Goal: Information Seeking & Learning: Learn about a topic

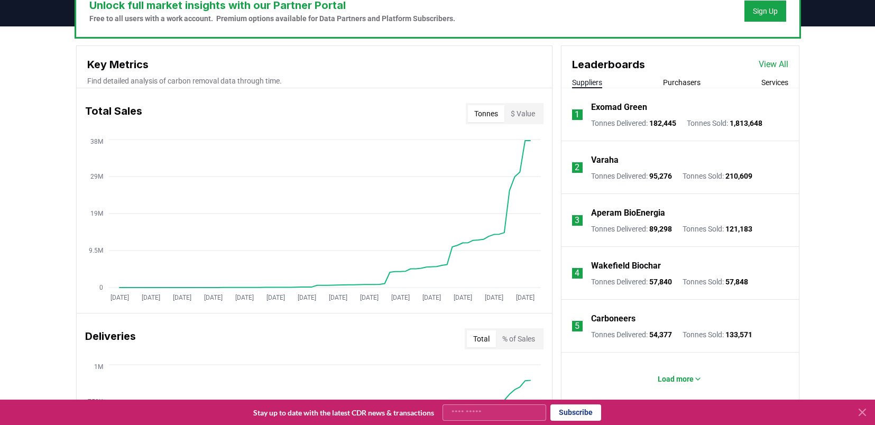
scroll to position [340, 0]
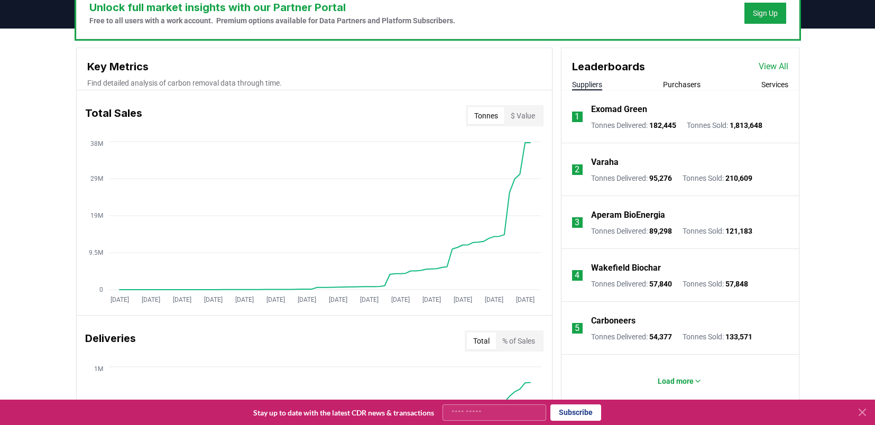
click at [760, 67] on link "View All" at bounding box center [773, 66] width 30 height 13
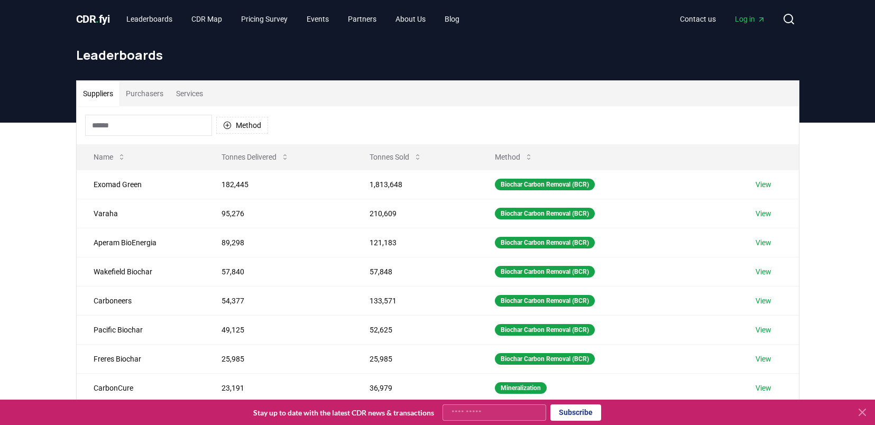
click at [155, 98] on button "Purchasers" at bounding box center [144, 93] width 50 height 25
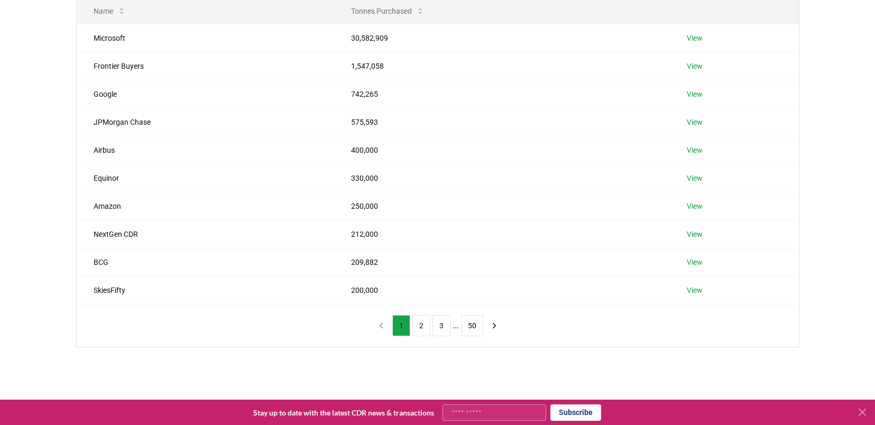
scroll to position [144, 0]
click at [417, 323] on button "2" at bounding box center [421, 327] width 18 height 21
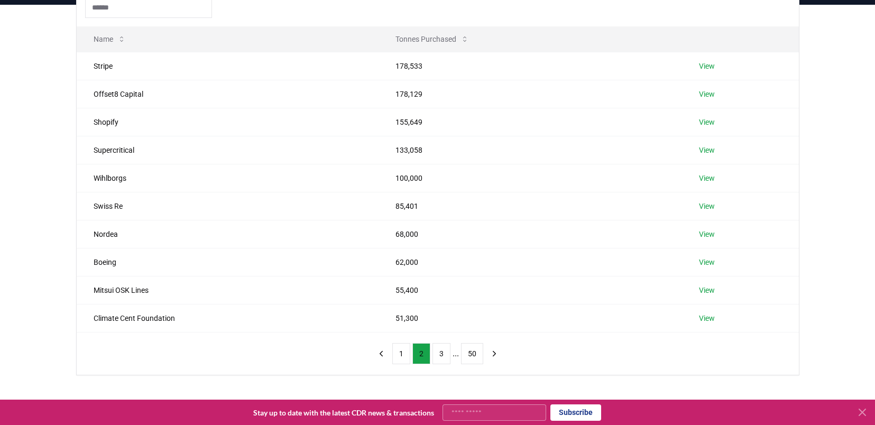
scroll to position [0, 0]
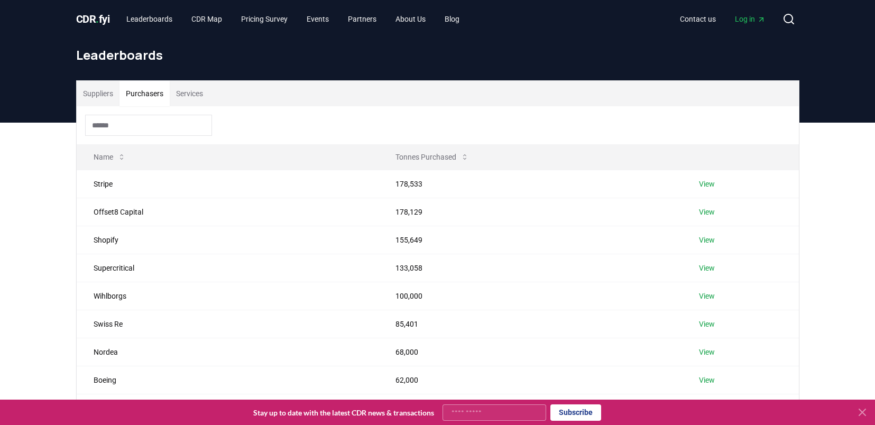
click at [167, 127] on input at bounding box center [148, 125] width 127 height 21
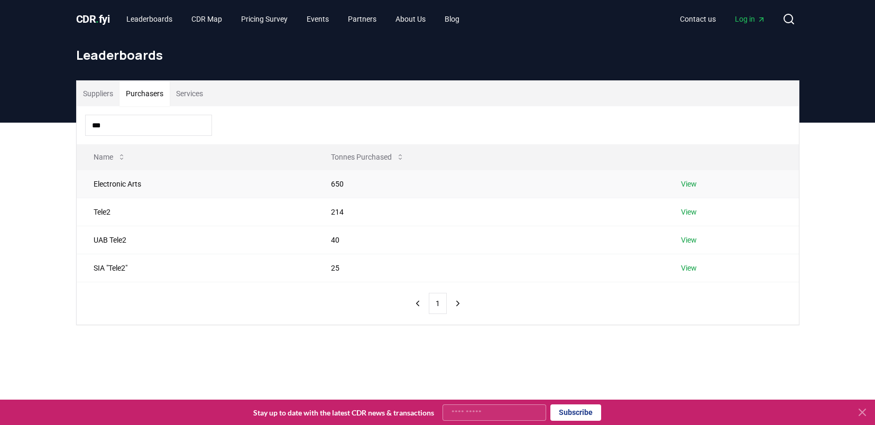
type input "***"
click at [692, 181] on link "View" at bounding box center [689, 184] width 16 height 11
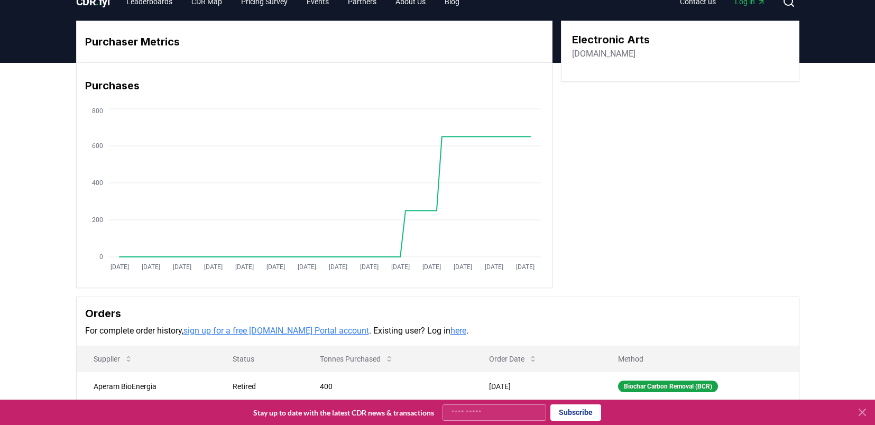
scroll to position [86, 0]
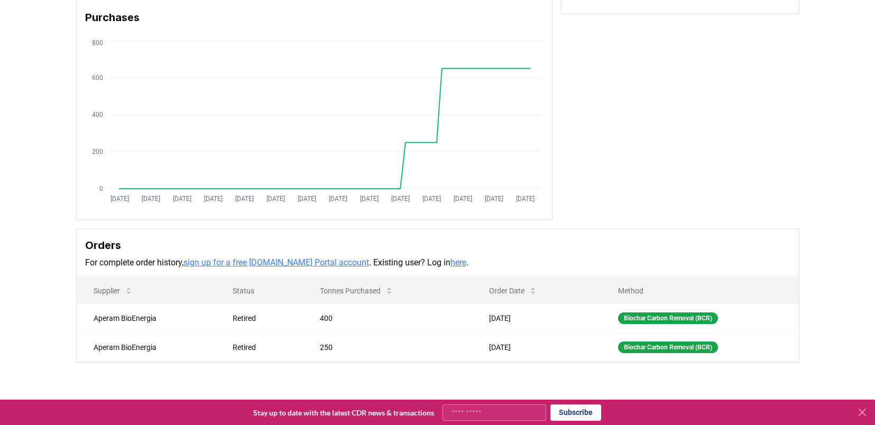
drag, startPoint x: 512, startPoint y: 203, endPoint x: 508, endPoint y: 196, distance: 8.3
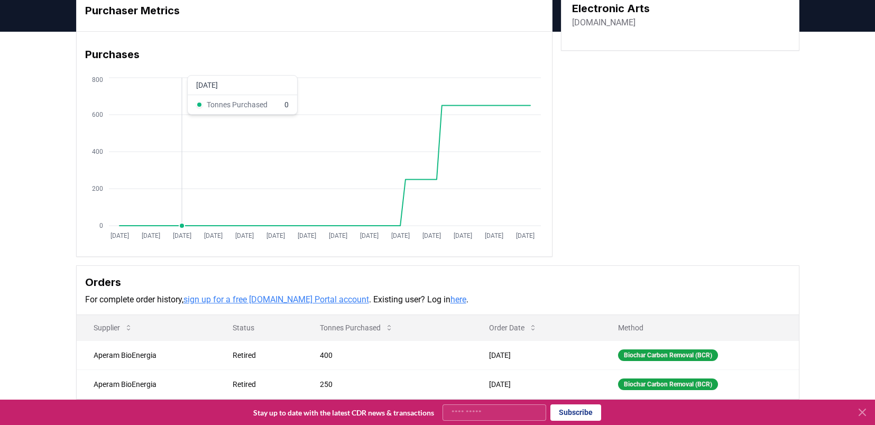
scroll to position [0, 0]
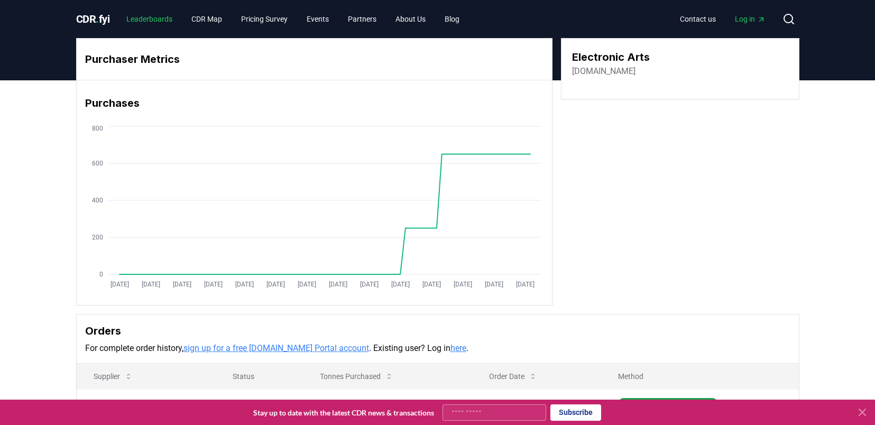
click at [167, 17] on link "Leaderboards" at bounding box center [149, 19] width 63 height 19
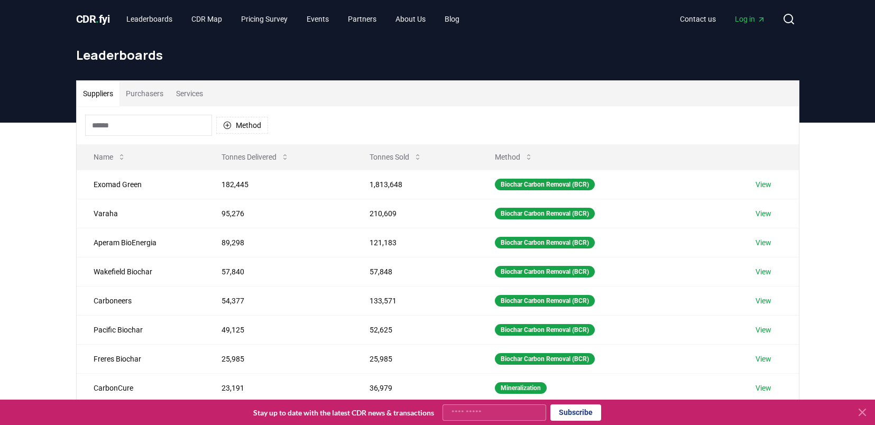
click at [140, 94] on button "Purchasers" at bounding box center [144, 93] width 50 height 25
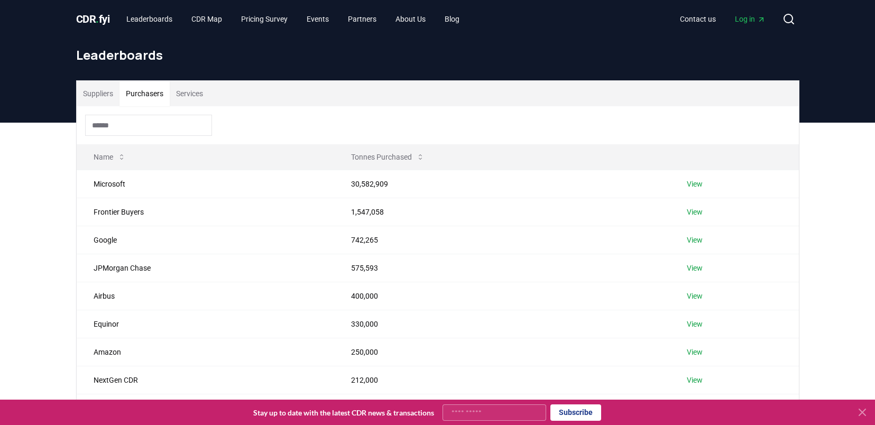
click at [130, 122] on input at bounding box center [148, 125] width 127 height 21
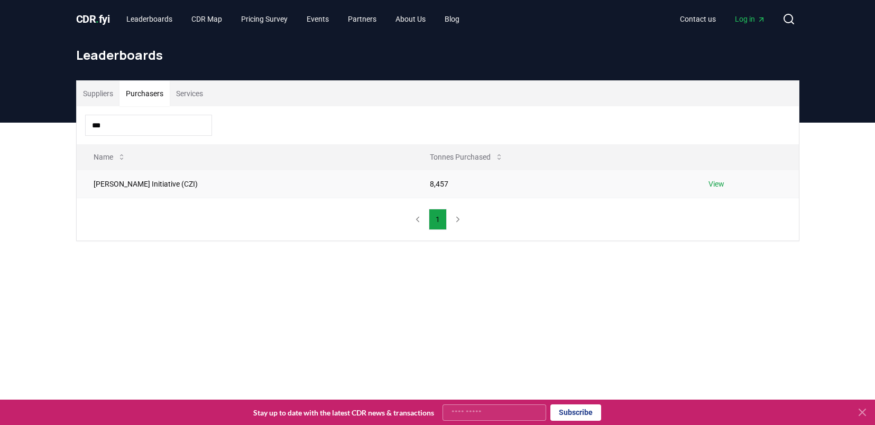
type input "***"
click at [720, 181] on link "View" at bounding box center [716, 184] width 16 height 11
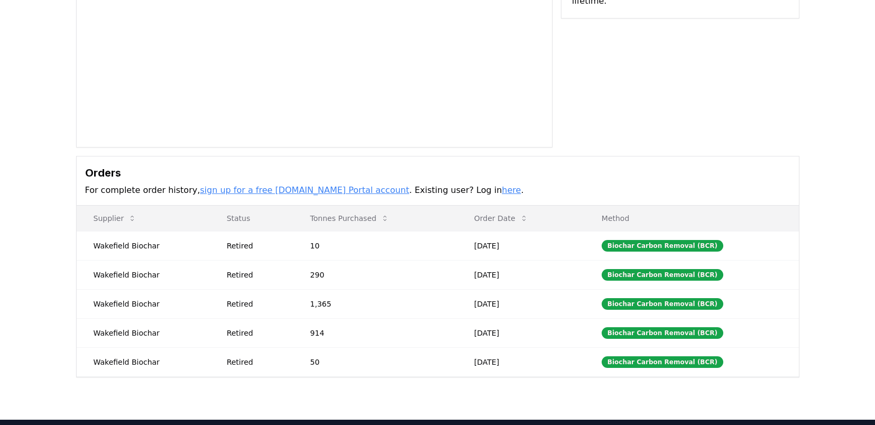
scroll to position [225, 0]
